Goal: Task Accomplishment & Management: Manage account settings

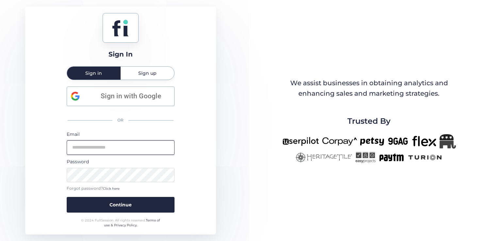
click at [125, 151] on input "email" at bounding box center [121, 148] width 108 height 14
click at [67, 197] on button "Continue" at bounding box center [121, 205] width 108 height 16
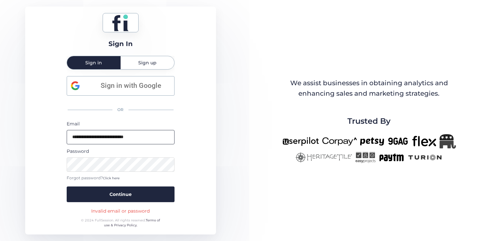
click at [110, 141] on input "**********" at bounding box center [121, 137] width 108 height 14
type input "**********"
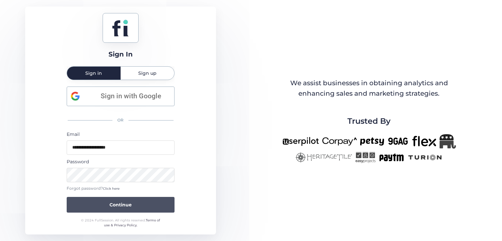
click at [132, 205] on button "Continue" at bounding box center [121, 205] width 108 height 16
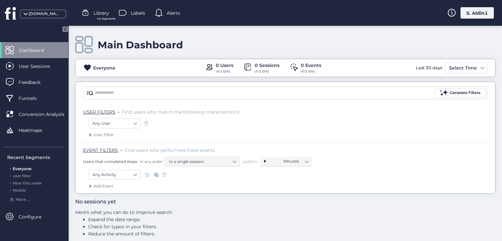
click at [483, 14] on div "S. Aldin1" at bounding box center [477, 12] width 33 height 11
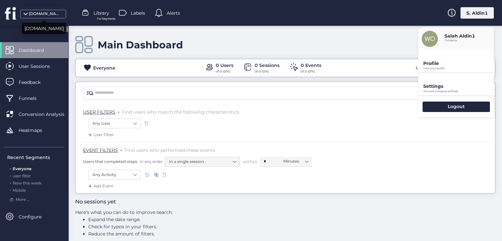
scroll to position [7, 0]
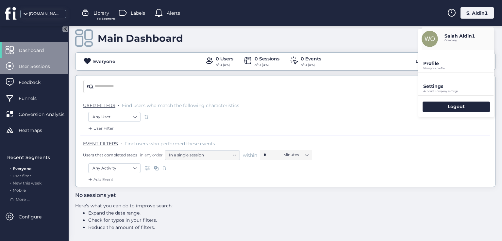
click at [29, 64] on span "User Sessions" at bounding box center [39, 66] width 41 height 7
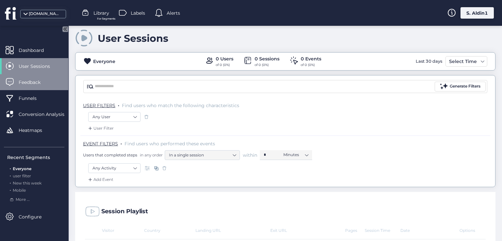
click at [38, 79] on span "Feedback" at bounding box center [35, 82] width 32 height 7
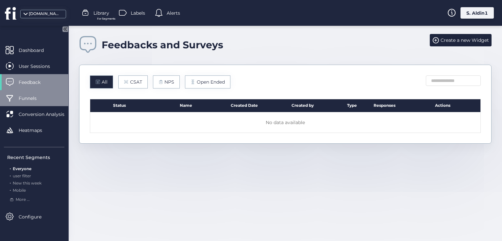
click at [37, 93] on div "Funnels" at bounding box center [34, 98] width 68 height 16
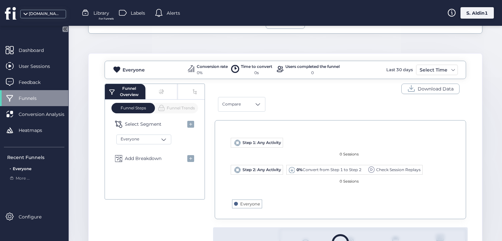
scroll to position [131, 0]
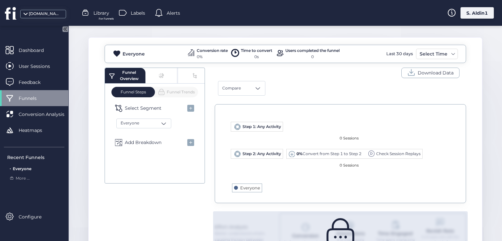
click at [158, 77] on div "Funnel Overview" at bounding box center [155, 76] width 100 height 16
click at [146, 70] on div "Funnel Overview" at bounding box center [155, 76] width 100 height 16
click at [179, 93] on span "Funnel Trends" at bounding box center [176, 92] width 37 height 8
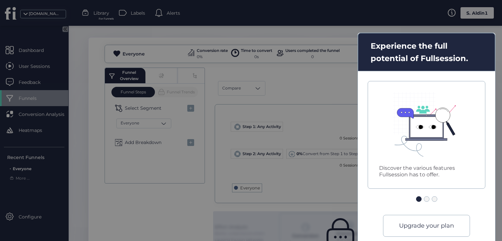
click at [428, 198] on div at bounding box center [427, 199] width 6 height 6
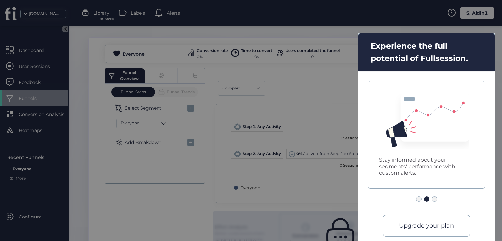
click at [437, 199] on div at bounding box center [426, 199] width 21 height 6
click at [434, 199] on div at bounding box center [435, 199] width 6 height 6
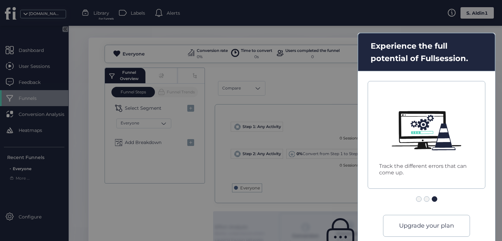
click at [305, 202] on div at bounding box center [251, 120] width 502 height 241
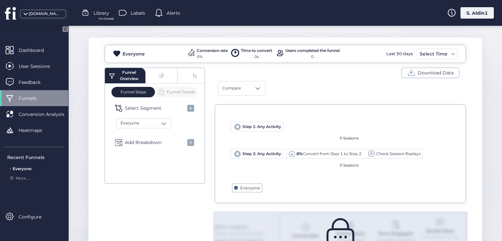
scroll to position [181, 0]
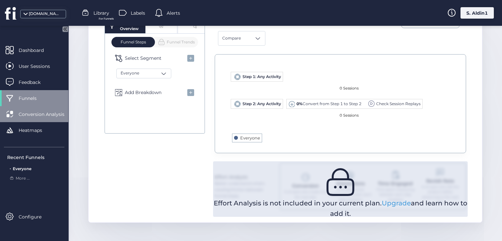
click at [42, 111] on span "Conversion Analysis" at bounding box center [47, 114] width 56 height 7
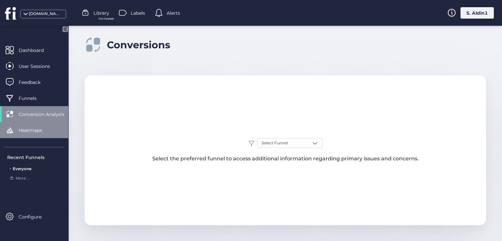
click at [42, 132] on span "Heatmaps" at bounding box center [35, 130] width 33 height 7
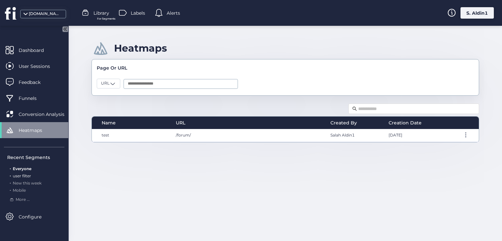
click at [24, 174] on span "user filter" at bounding box center [22, 176] width 18 height 5
click at [18, 167] on span "Everyone" at bounding box center [22, 168] width 19 height 5
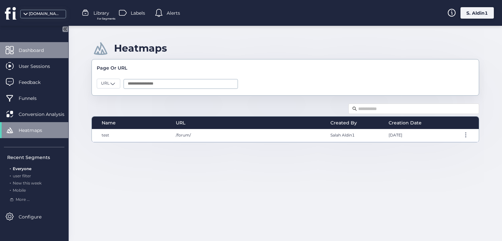
click at [38, 57] on div "Dashboard" at bounding box center [34, 50] width 68 height 16
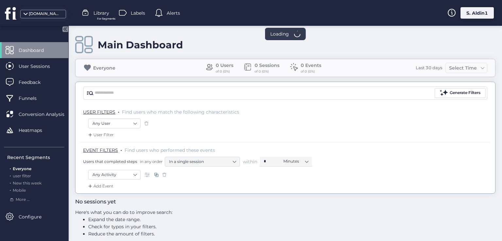
click at [62, 29] on icon at bounding box center [64, 29] width 8 height 8
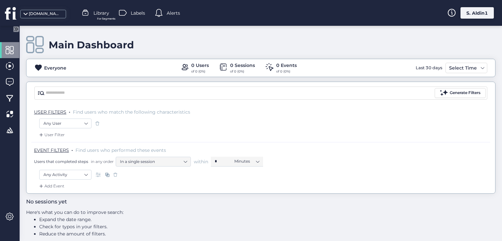
click at [14, 29] on icon at bounding box center [16, 29] width 6 height 6
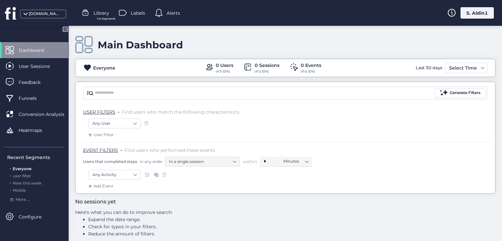
click at [14, 29] on mat-drawer "Dashboard User Sessions Feedback Funnels Conversion Analysis Heatmaps Recent Se…" at bounding box center [34, 133] width 69 height 215
drag, startPoint x: 16, startPoint y: 30, endPoint x: 48, endPoint y: 30, distance: 32.0
click at [24, 34] on mat-drawer "Dashboard User Sessions Feedback Funnels Conversion Analysis Heatmaps Recent Se…" at bounding box center [34, 133] width 69 height 215
click at [63, 29] on icon at bounding box center [65, 29] width 6 height 6
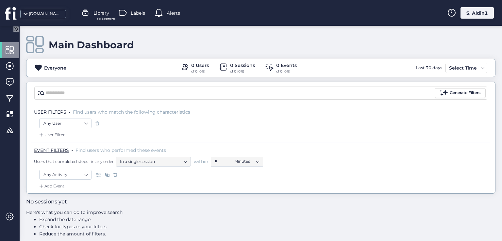
click at [17, 29] on icon at bounding box center [17, 28] width 2 height 3
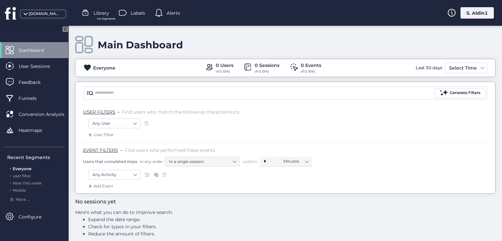
click at [17, 29] on mat-drawer "Dashboard User Sessions Feedback Funnels Conversion Analysis Heatmaps Recent Se…" at bounding box center [34, 133] width 69 height 215
click at [67, 31] on icon at bounding box center [65, 29] width 6 height 6
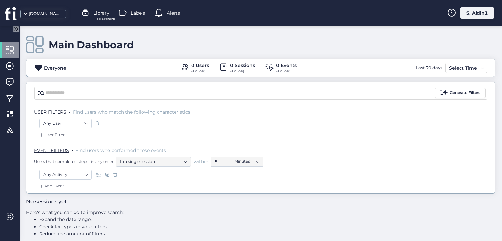
click at [67, 31] on div "Main Dashboard Everyone 0 Users of 0 (0%) 0 Sessions of 0 (0%) 0 Events of 0 (0…" at bounding box center [260, 110] width 469 height 168
click at [16, 27] on icon at bounding box center [16, 29] width 6 height 6
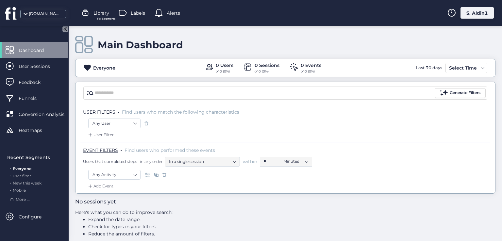
click at [16, 27] on mat-drawer "Dashboard User Sessions Feedback Funnels Conversion Analysis Heatmaps Recent Se…" at bounding box center [34, 133] width 69 height 215
click at [60, 27] on icon at bounding box center [64, 29] width 8 height 8
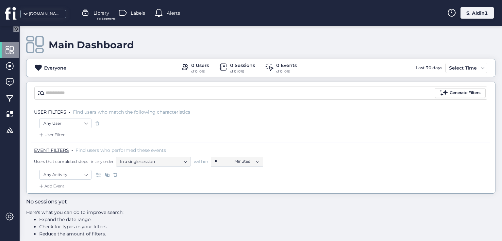
click at [16, 31] on icon at bounding box center [16, 29] width 6 height 6
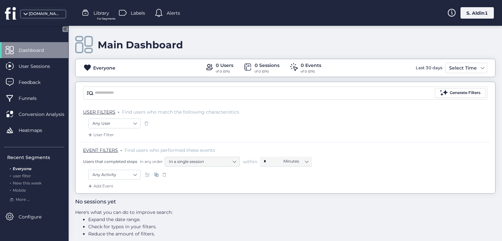
click at [64, 29] on icon at bounding box center [64, 28] width 2 height 3
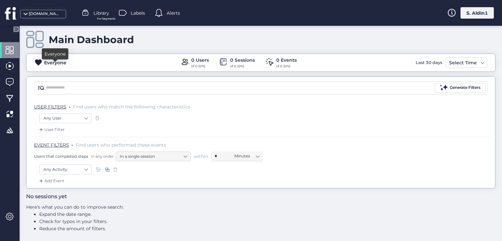
scroll to position [7, 0]
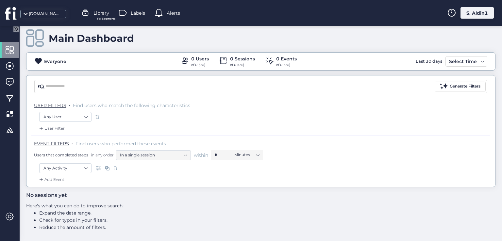
click at [169, 13] on span "Alerts" at bounding box center [173, 12] width 13 height 7
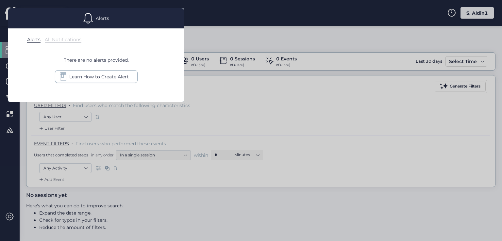
click at [225, 36] on div at bounding box center [251, 120] width 502 height 241
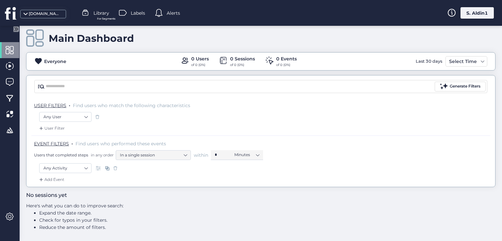
click at [177, 12] on span "Alerts" at bounding box center [173, 12] width 13 height 7
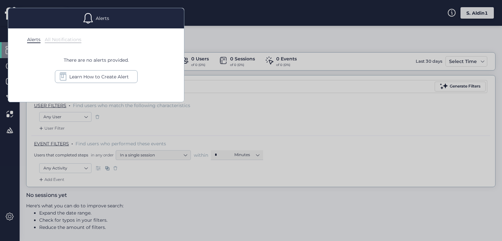
click at [207, 34] on div at bounding box center [251, 120] width 502 height 241
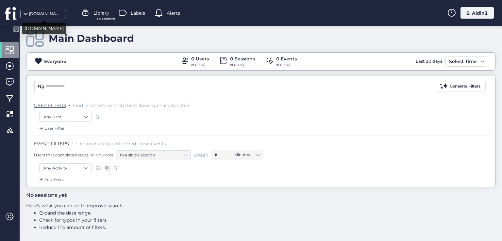
click at [47, 11] on div "[DOMAIN_NAME]" at bounding box center [45, 14] width 33 height 6
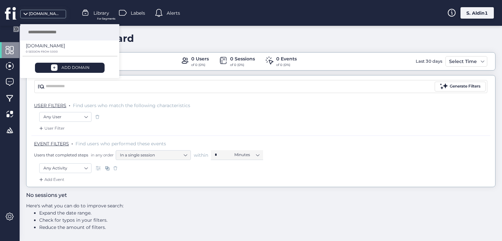
click at [140, 122] on div "Any User" at bounding box center [260, 117] width 443 height 11
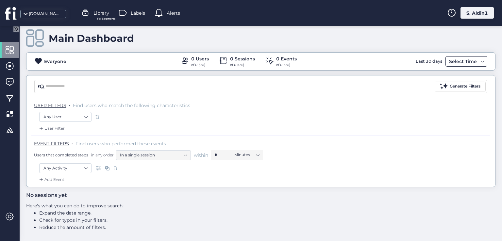
click at [463, 56] on div "Select Time" at bounding box center [467, 61] width 42 height 10
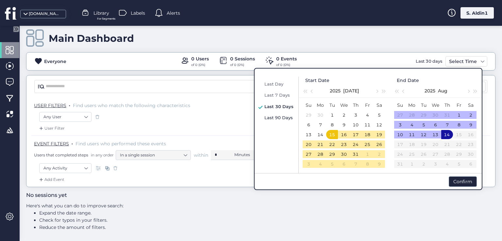
click at [288, 119] on span "Last 90 Days" at bounding box center [278, 117] width 28 height 5
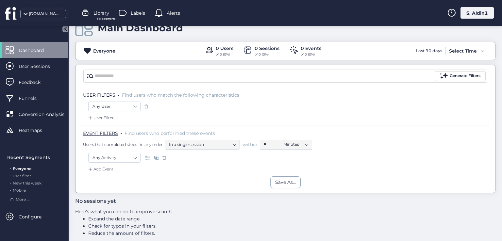
scroll to position [23, 0]
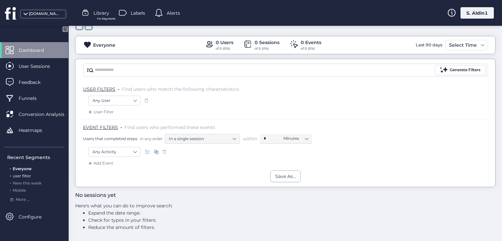
click at [19, 179] on div ". user filter" at bounding box center [35, 176] width 57 height 6
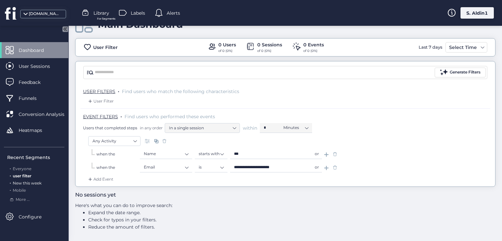
click at [29, 183] on span "New this week" at bounding box center [27, 183] width 29 height 5
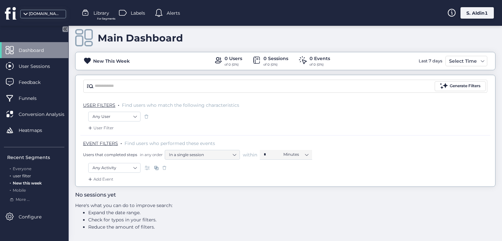
click at [28, 176] on span "user filter" at bounding box center [22, 176] width 18 height 5
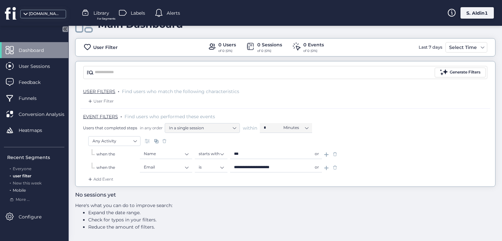
click at [29, 189] on div ". Mobile" at bounding box center [35, 191] width 57 height 6
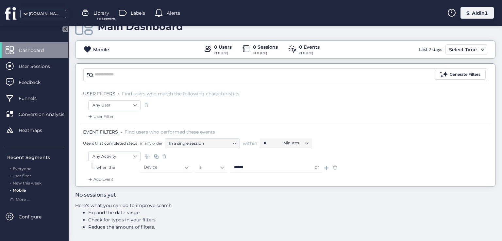
click at [66, 28] on icon at bounding box center [66, 28] width 2 height 3
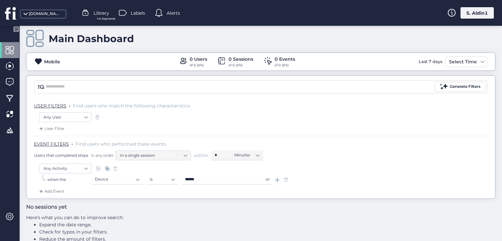
scroll to position [0, 0]
